Goal: Task Accomplishment & Management: Manage account settings

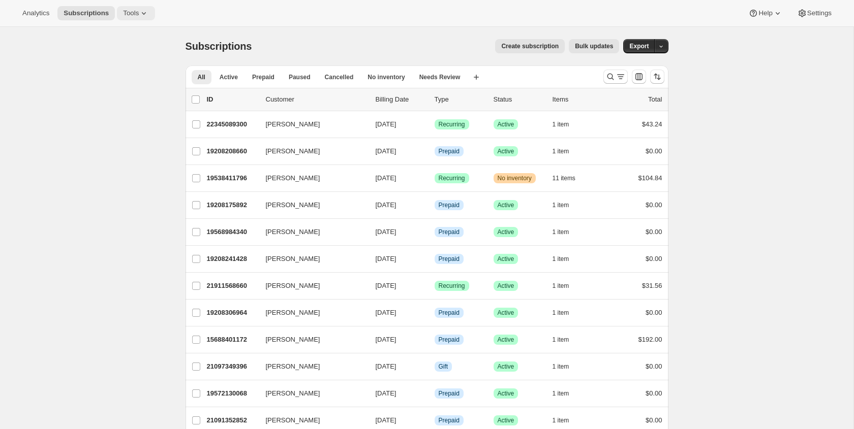
click at [154, 8] on button "Tools" at bounding box center [136, 13] width 38 height 14
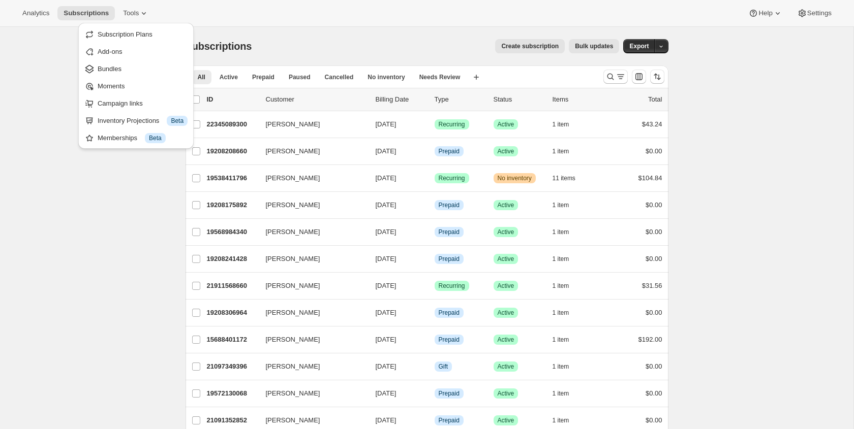
click at [238, 6] on div "Analytics Subscriptions Tools Help Settings" at bounding box center [427, 13] width 854 height 27
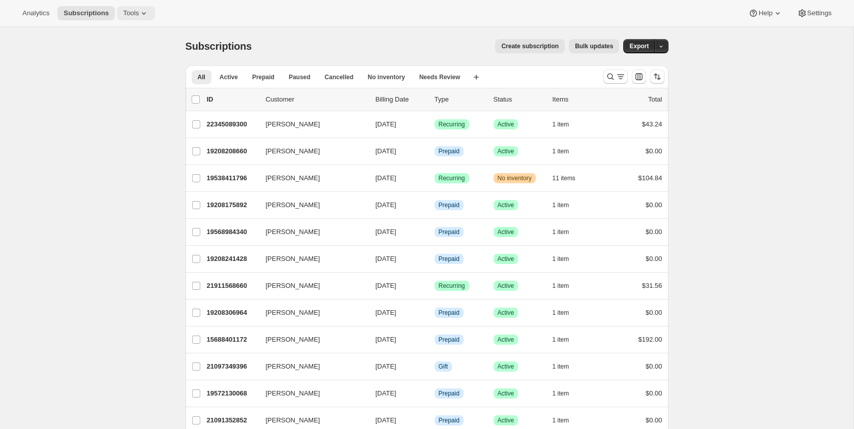
click at [135, 14] on span "Tools" at bounding box center [131, 13] width 16 height 8
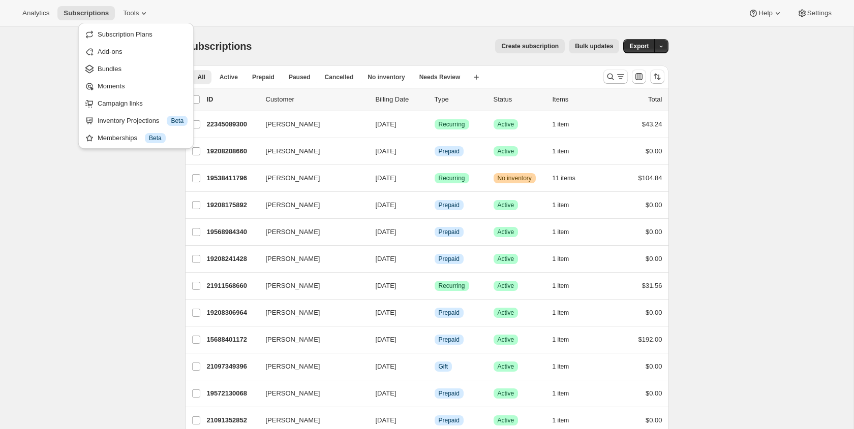
click at [171, 11] on div "Analytics Subscriptions Tools Help Settings" at bounding box center [427, 13] width 854 height 27
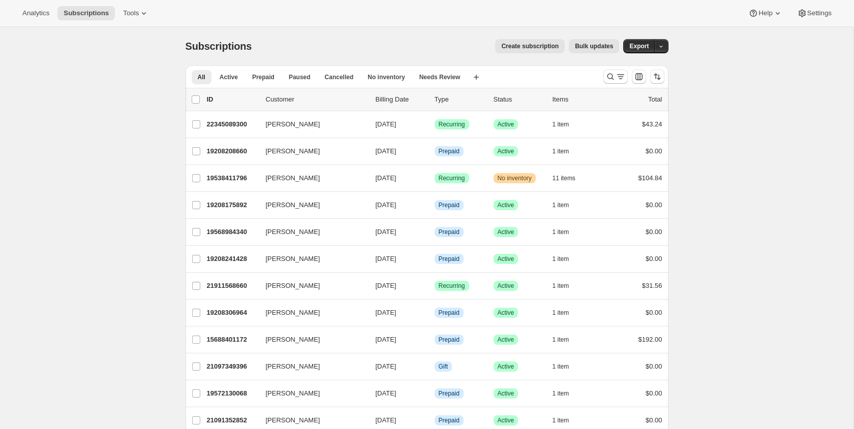
drag, startPoint x: 8, startPoint y: 10, endPoint x: 198, endPoint y: 15, distance: 190.2
click at [197, 15] on div "Analytics Subscriptions Tools Help Settings" at bounding box center [427, 13] width 854 height 27
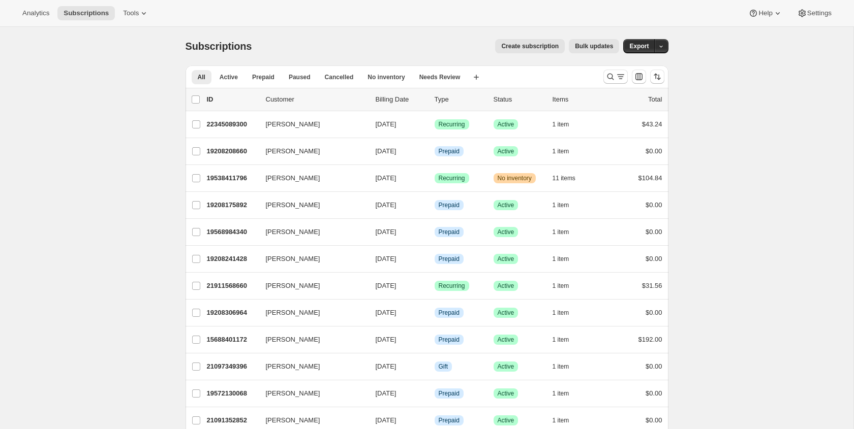
drag, startPoint x: 198, startPoint y: 15, endPoint x: 213, endPoint y: 15, distance: 15.2
click at [198, 15] on div "Analytics Subscriptions Tools Help Settings" at bounding box center [427, 13] width 854 height 27
drag, startPoint x: 188, startPoint y: 14, endPoint x: 2, endPoint y: 11, distance: 186.1
click at [16, 12] on div "Analytics Subscriptions Tools Help Settings" at bounding box center [427, 13] width 854 height 27
click at [10, 10] on div "Analytics Subscriptions Tools Help Settings" at bounding box center [427, 13] width 854 height 27
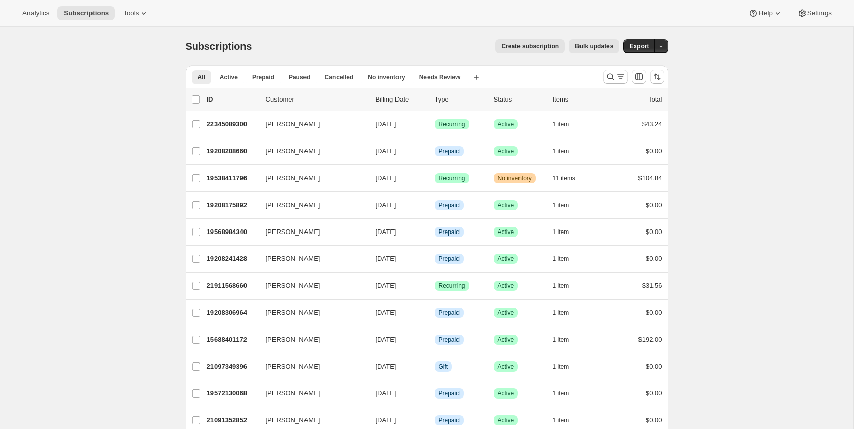
click at [500, 7] on div "Analytics Subscriptions Tools Help Settings" at bounding box center [427, 13] width 854 height 27
